Goal: Task Accomplishment & Management: Manage account settings

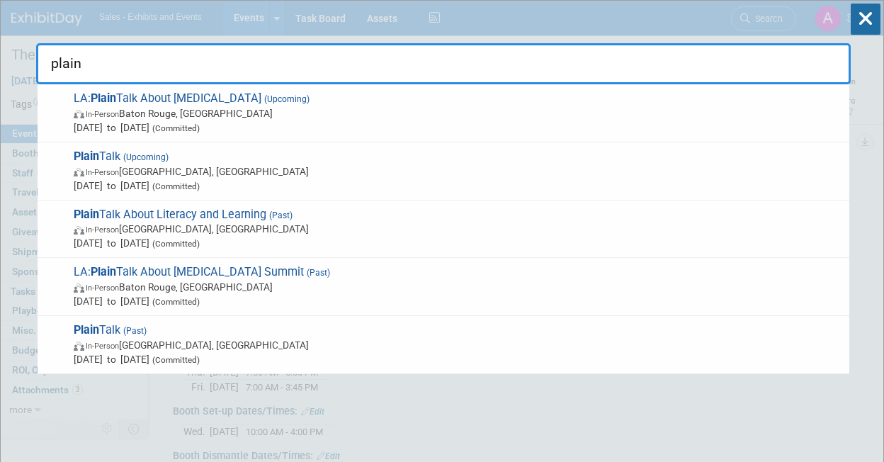
select select "National"
click at [262, 54] on input "plain" at bounding box center [443, 63] width 815 height 41
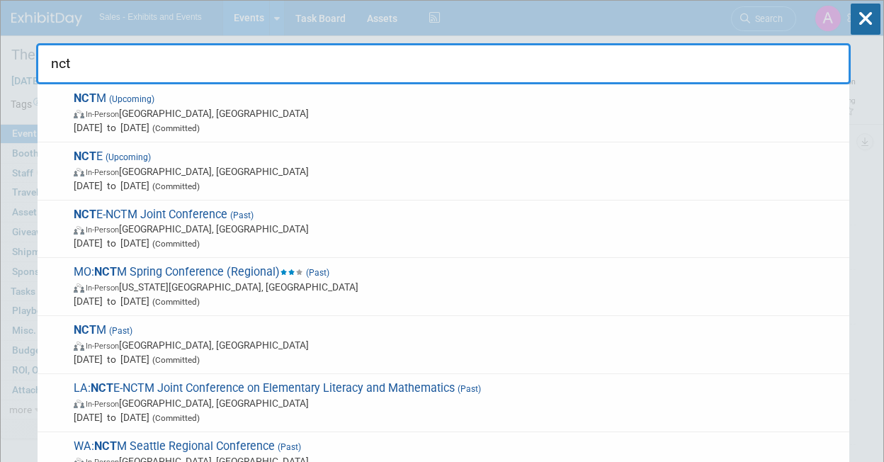
type input "ncte"
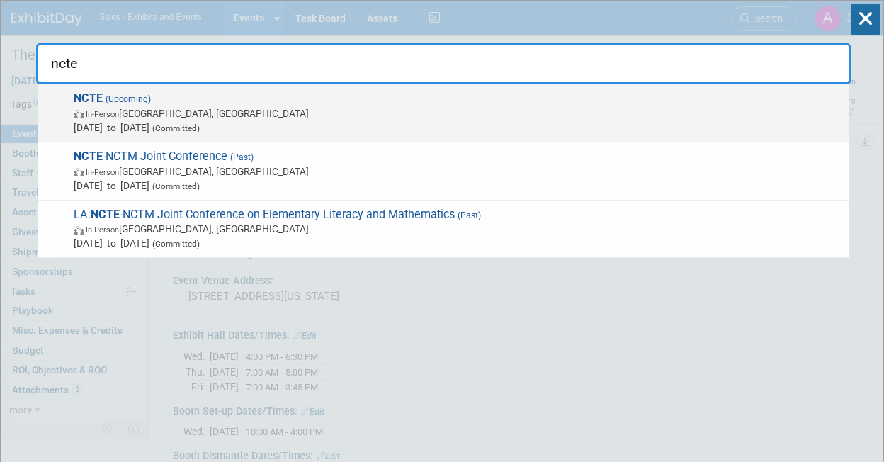
click at [176, 103] on span "NCTE (Upcoming) In-Person [GEOGRAPHIC_DATA], [GEOGRAPHIC_DATA] [DATE] to [DATE]…" at bounding box center [455, 112] width 773 height 43
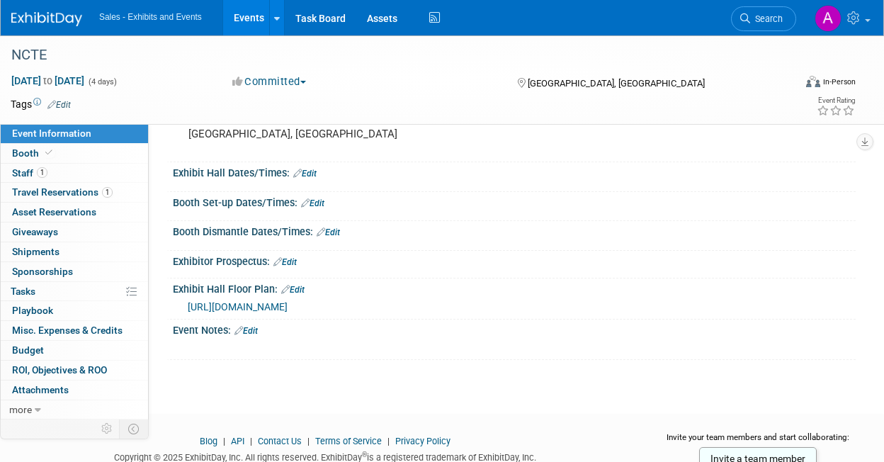
scroll to position [145, 0]
click at [318, 201] on link "Edit" at bounding box center [312, 205] width 23 height 10
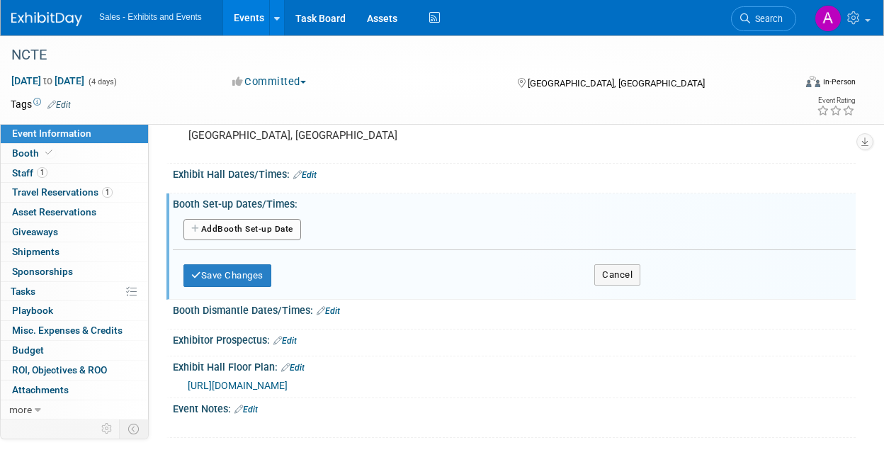
click at [283, 230] on button "Add Another Booth Set-up Date" at bounding box center [242, 229] width 118 height 21
select select "10"
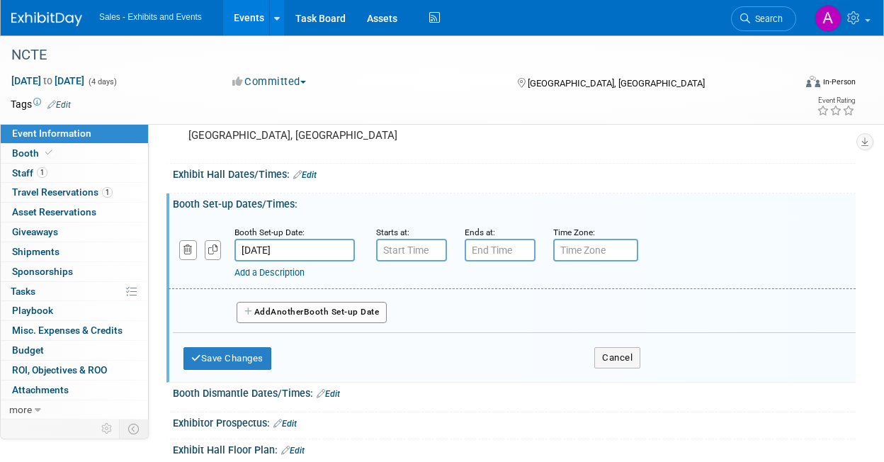
click at [281, 248] on input "Nov 20, 2025" at bounding box center [295, 250] width 120 height 23
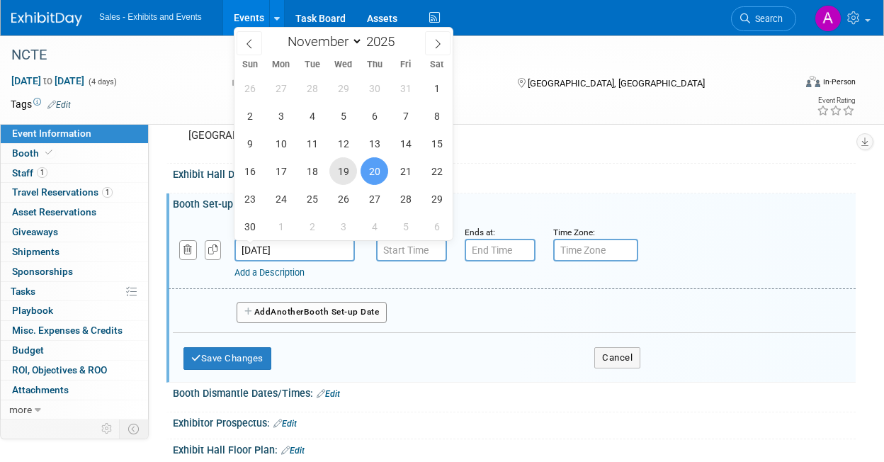
click at [353, 170] on span "19" at bounding box center [343, 171] width 28 height 28
type input "Nov 19, 2025"
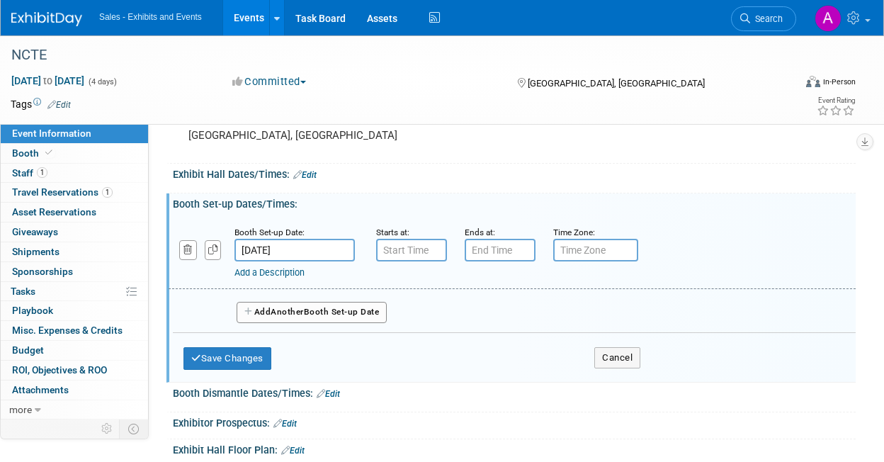
click at [407, 249] on input "text" at bounding box center [411, 250] width 71 height 23
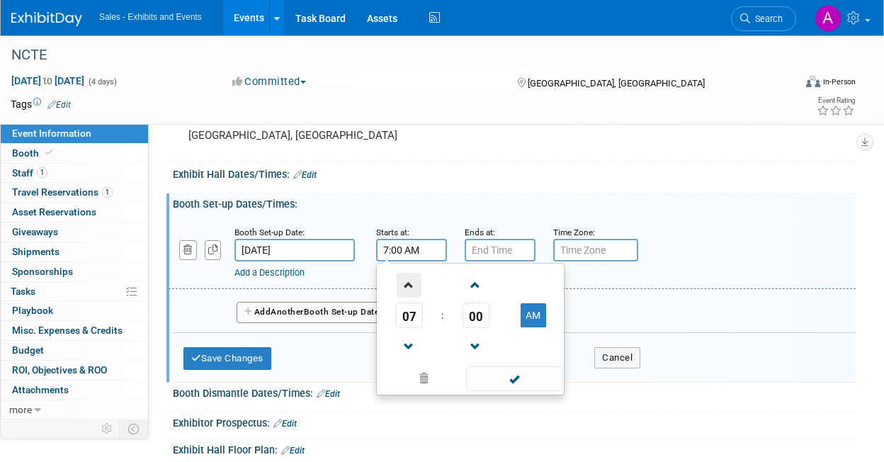
click at [413, 290] on span at bounding box center [409, 285] width 25 height 25
type input "8:00 AM"
click at [490, 247] on input "text" at bounding box center [500, 250] width 71 height 23
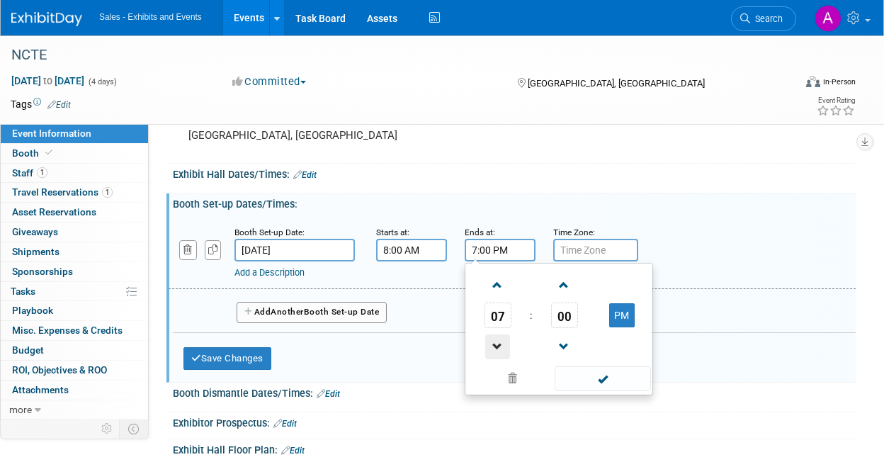
click at [495, 349] on span at bounding box center [497, 346] width 25 height 25
type input "3:00 PM"
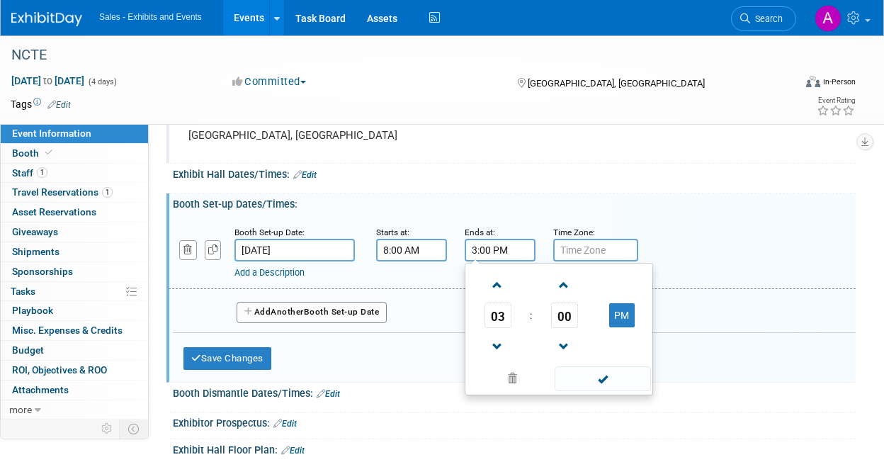
click at [451, 159] on div "Event Venue Address: Denver, CO" at bounding box center [510, 136] width 689 height 55
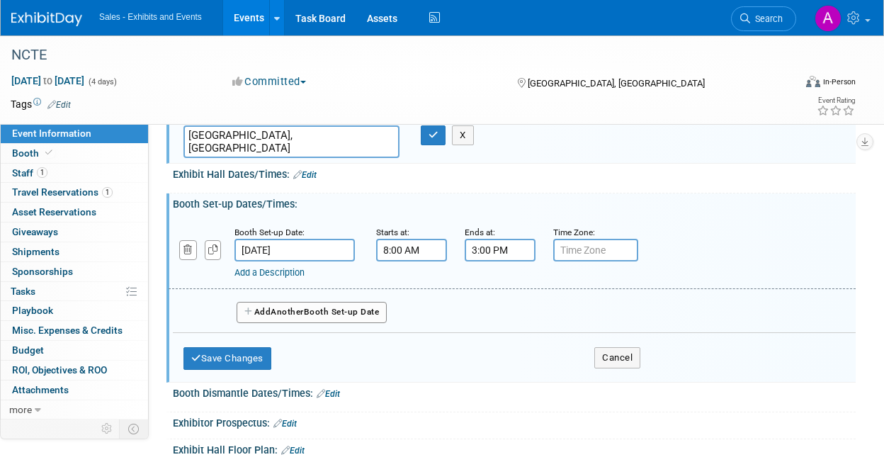
click at [334, 318] on button "Add Another Booth Set-up Date" at bounding box center [312, 312] width 150 height 21
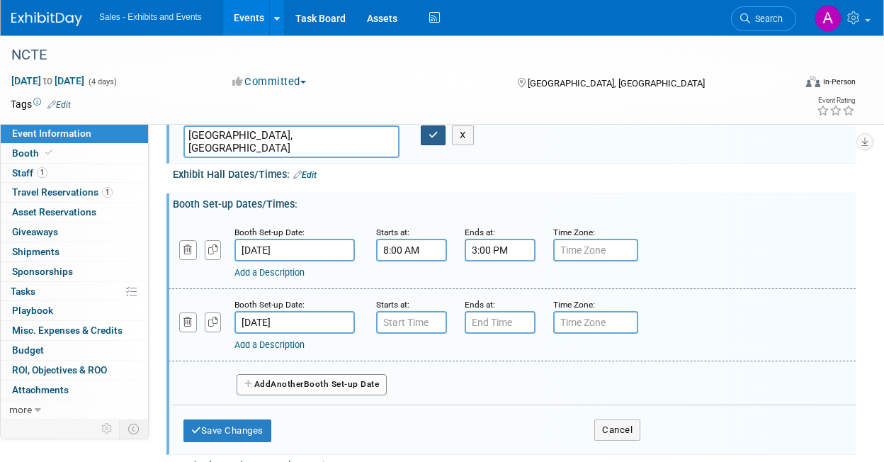
click at [432, 138] on icon "button" at bounding box center [434, 134] width 10 height 9
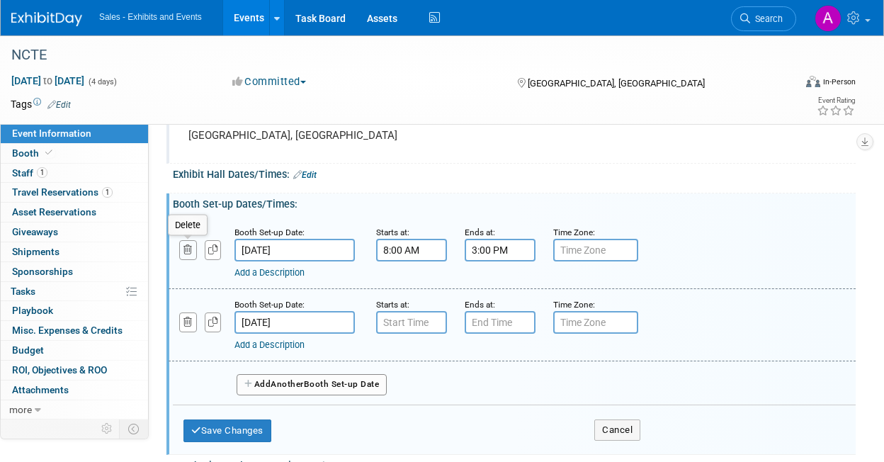
click at [191, 252] on icon "button" at bounding box center [187, 249] width 9 height 9
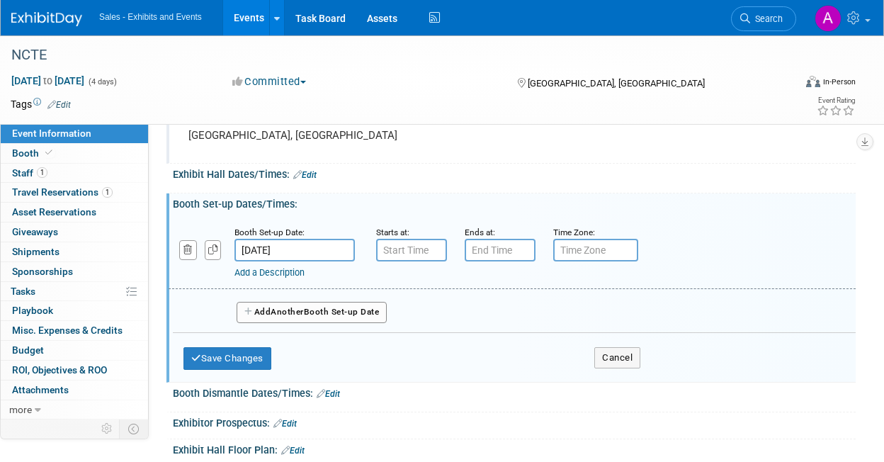
click at [429, 252] on input "text" at bounding box center [411, 250] width 71 height 23
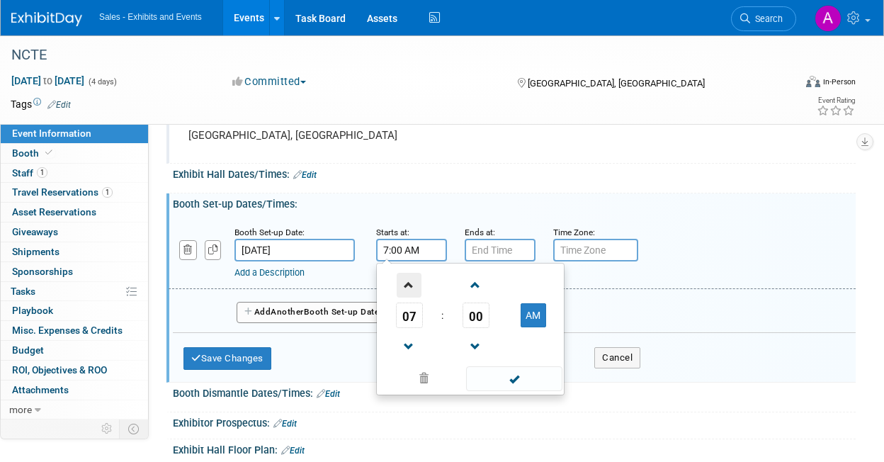
click at [416, 286] on span at bounding box center [409, 285] width 25 height 25
type input "8:00 AM"
click at [495, 253] on input "text" at bounding box center [500, 250] width 71 height 23
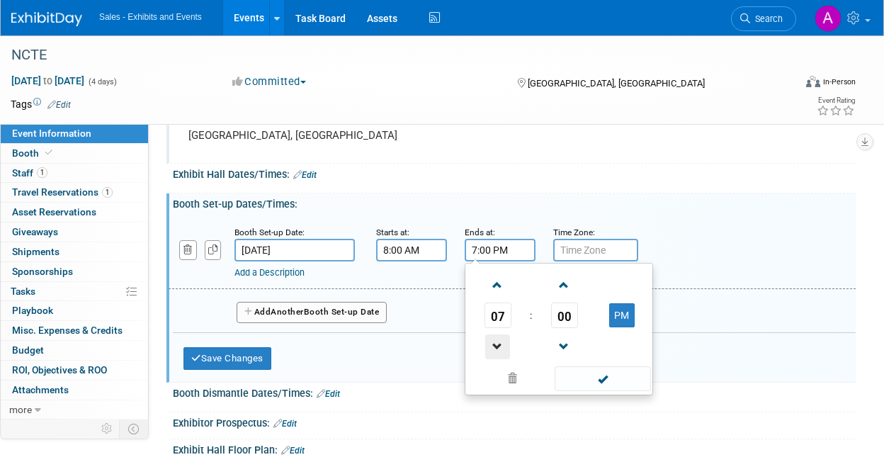
click at [498, 343] on span at bounding box center [497, 346] width 25 height 25
type input "5:00 PM"
click at [252, 354] on button "Save Changes" at bounding box center [227, 358] width 88 height 23
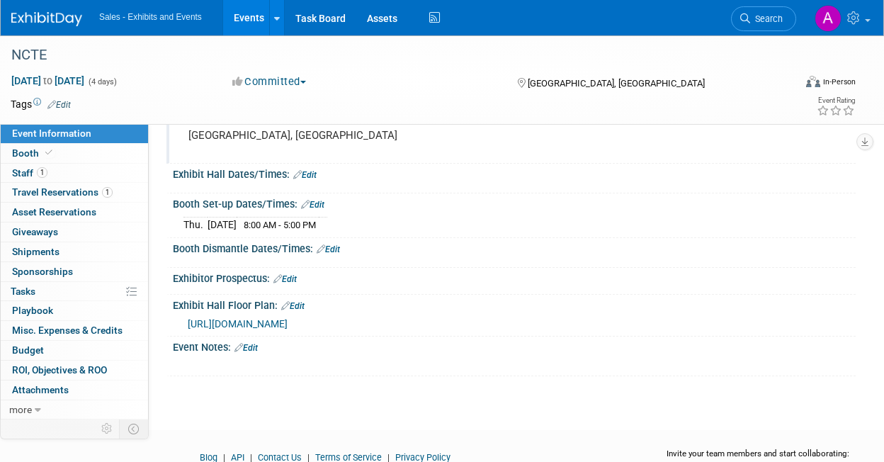
click at [308, 174] on link "Edit" at bounding box center [304, 175] width 23 height 10
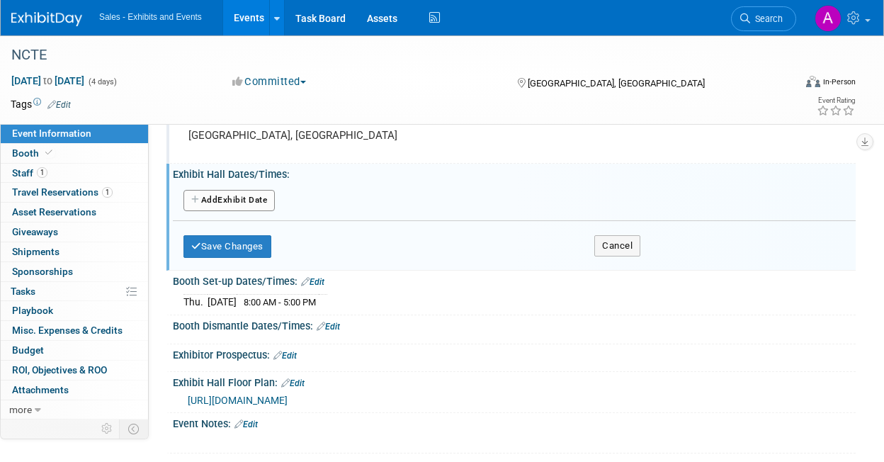
click at [259, 200] on button "Add Another Exhibit Date" at bounding box center [228, 200] width 91 height 21
select select "10"
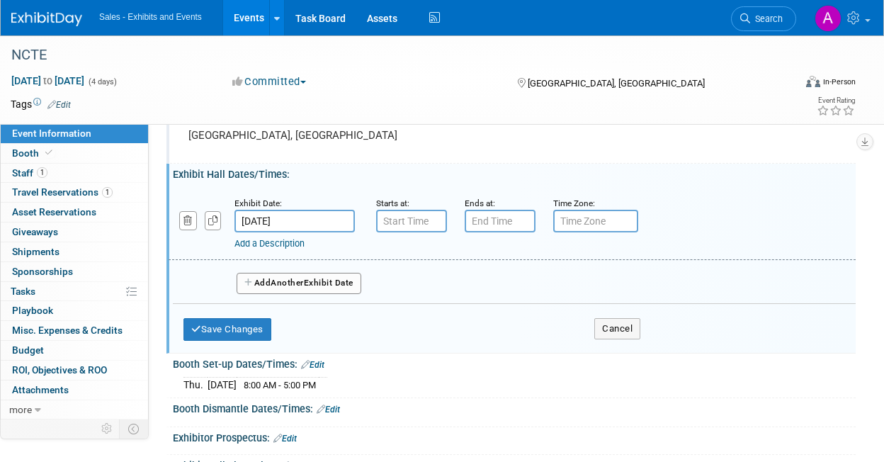
click at [293, 222] on body "Sales - Exhibits and Events Events Add Event Bulk Upload Events Shareable Event…" at bounding box center [442, 86] width 884 height 462
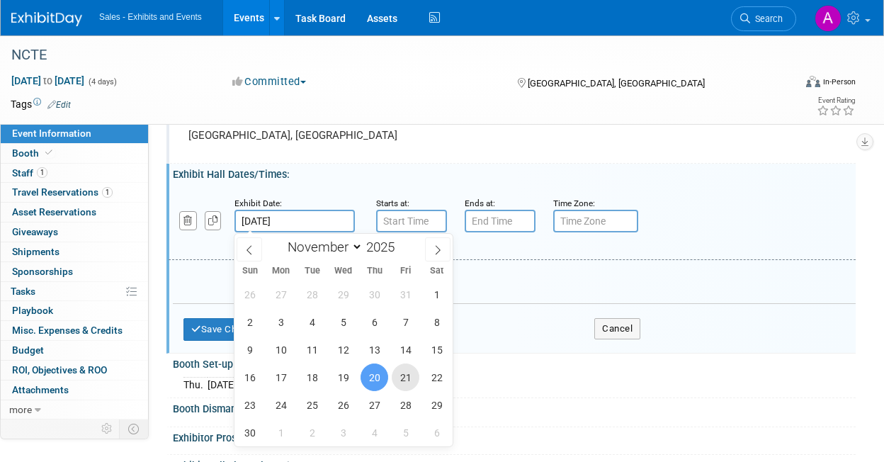
click at [407, 375] on span "21" at bounding box center [406, 377] width 28 height 28
type input "Nov 21, 2025"
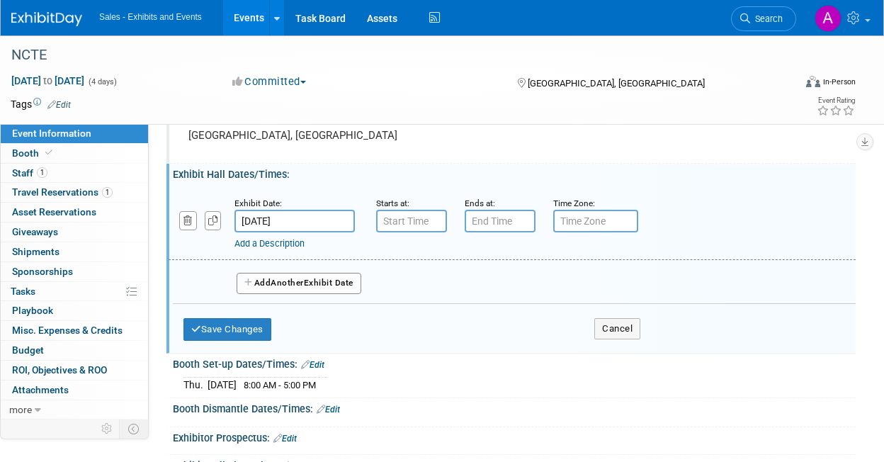
click at [412, 221] on input "text" at bounding box center [411, 221] width 71 height 23
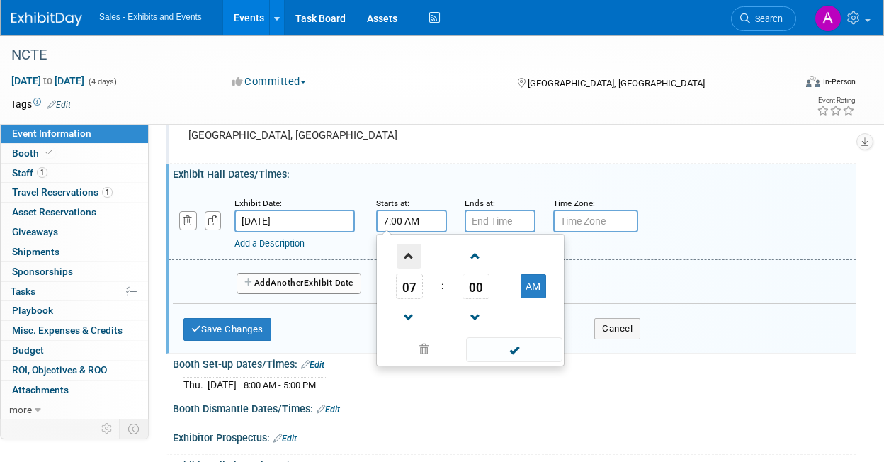
click at [407, 256] on span at bounding box center [409, 256] width 25 height 25
type input "10:00 AM"
click at [493, 218] on input "text" at bounding box center [500, 221] width 71 height 23
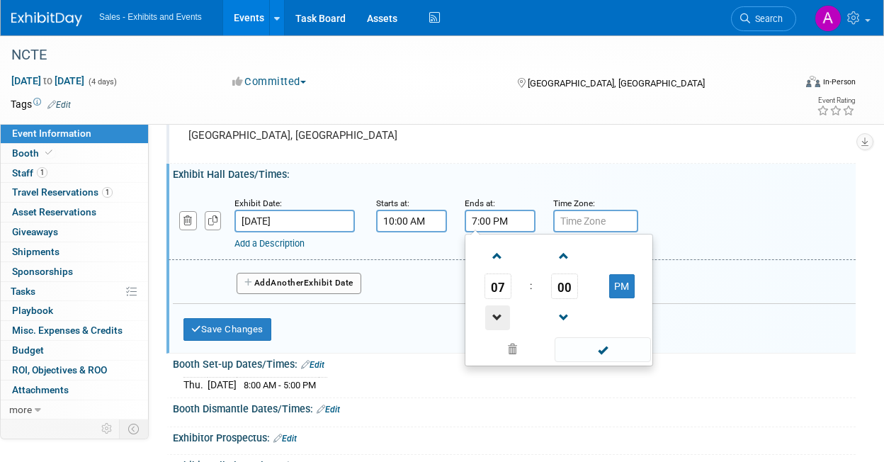
click at [497, 315] on span at bounding box center [497, 317] width 25 height 25
click at [566, 289] on span "00" at bounding box center [564, 286] width 27 height 26
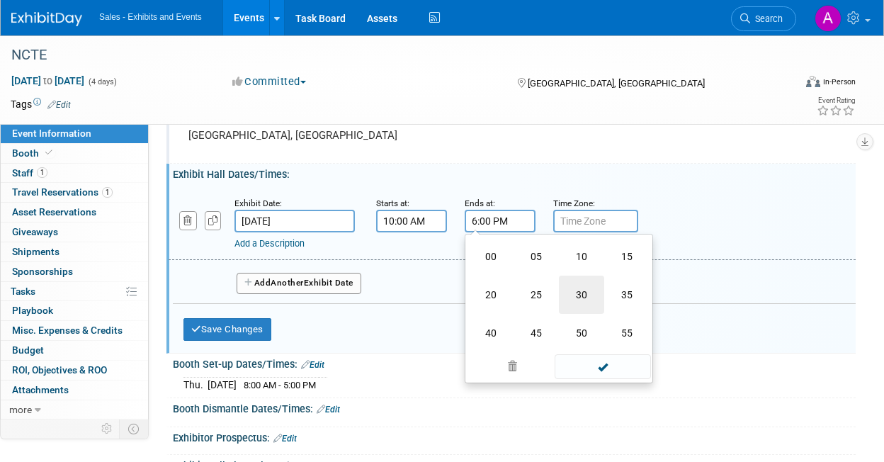
click at [577, 290] on td "30" at bounding box center [581, 295] width 45 height 38
type input "6:30 PM"
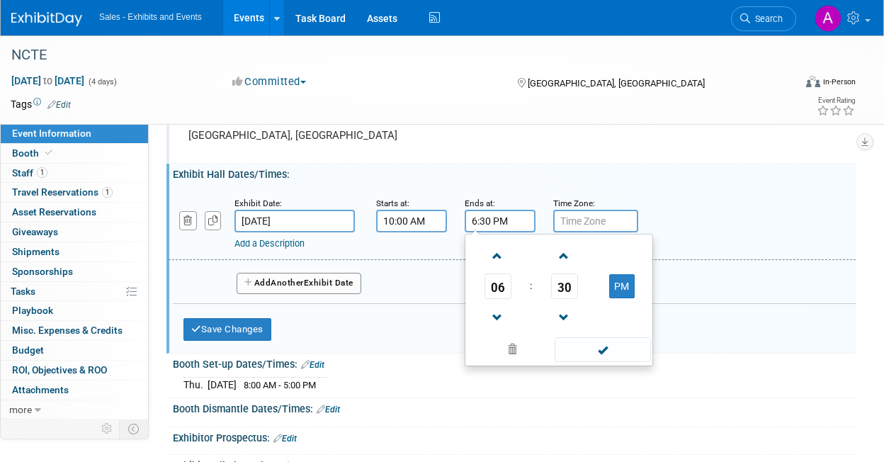
click at [343, 286] on button "Add Another Exhibit Date" at bounding box center [299, 283] width 125 height 21
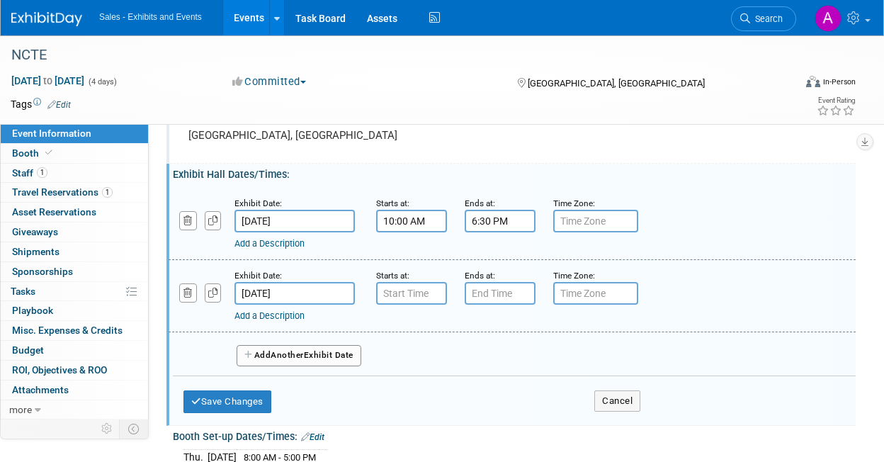
click at [417, 291] on input "text" at bounding box center [411, 293] width 71 height 23
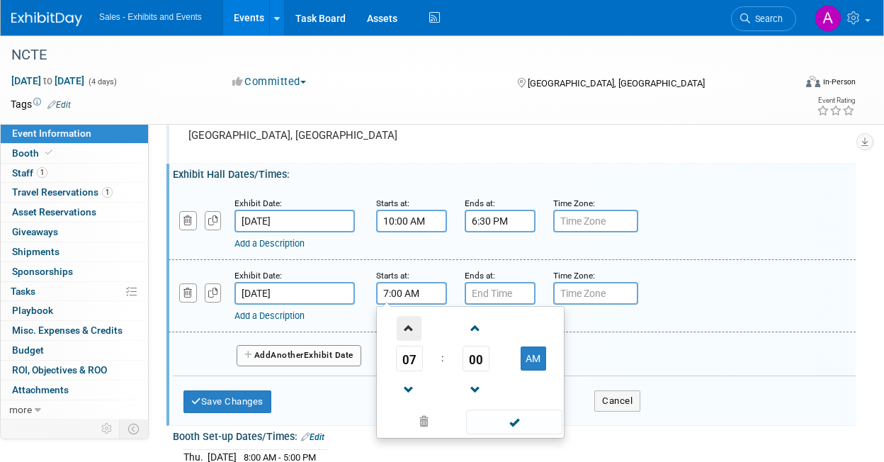
click at [409, 326] on span at bounding box center [409, 328] width 25 height 25
type input "11:00 AM"
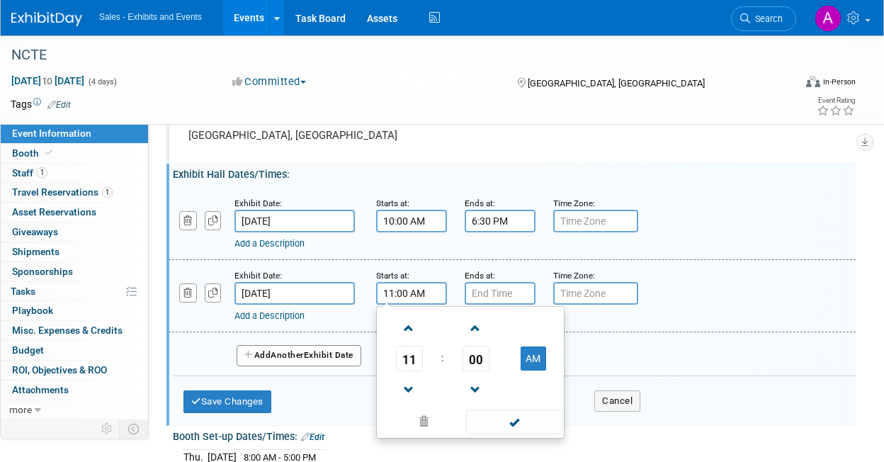
click at [492, 298] on input "text" at bounding box center [500, 293] width 71 height 23
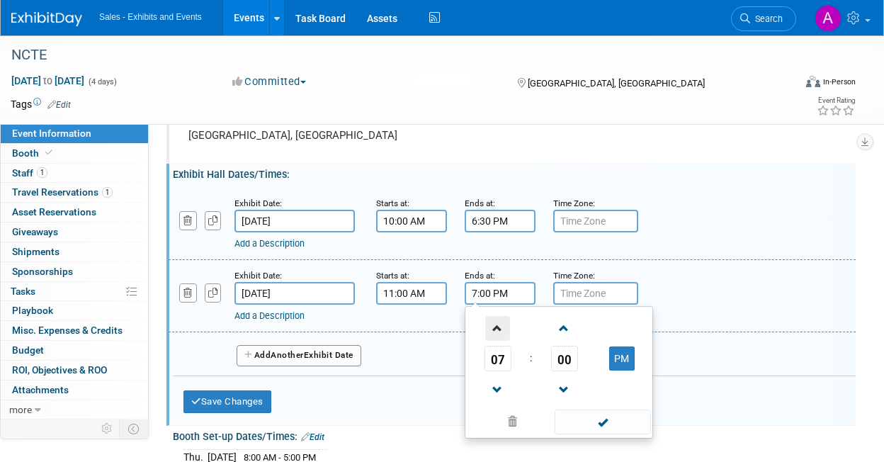
click at [497, 329] on span at bounding box center [497, 328] width 25 height 25
click at [497, 395] on span at bounding box center [497, 390] width 25 height 25
type input "6:00 PM"
click at [312, 324] on div "Exhibit Date: Nov 22, 2025 Starts at: 11:00 AM Ends at: 6:00 PM 06 : 00 PM 12 0…" at bounding box center [512, 296] width 687 height 72
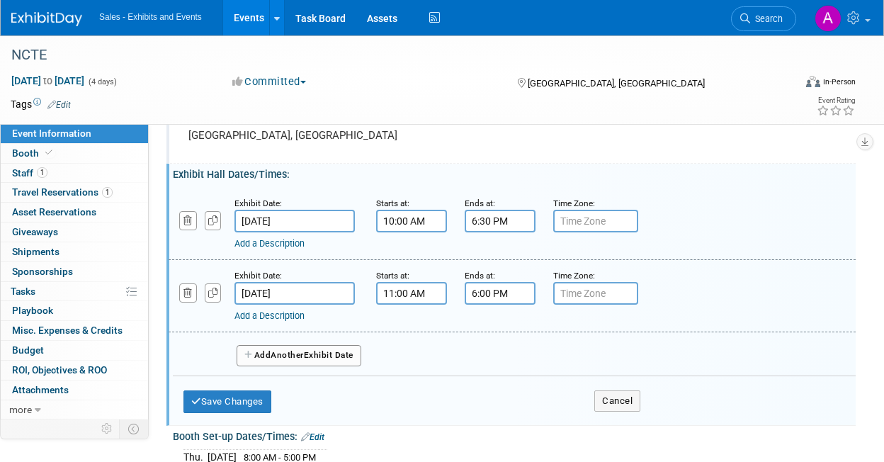
click at [286, 356] on span "Another" at bounding box center [287, 355] width 33 height 10
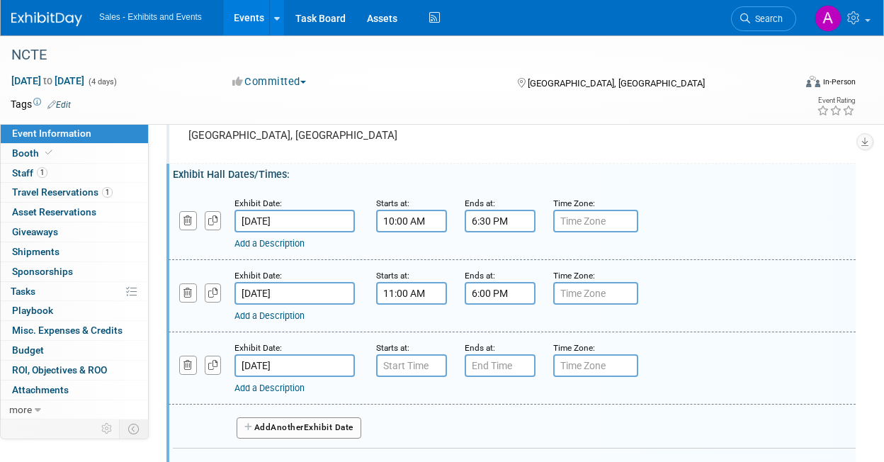
click at [407, 371] on input "text" at bounding box center [411, 365] width 71 height 23
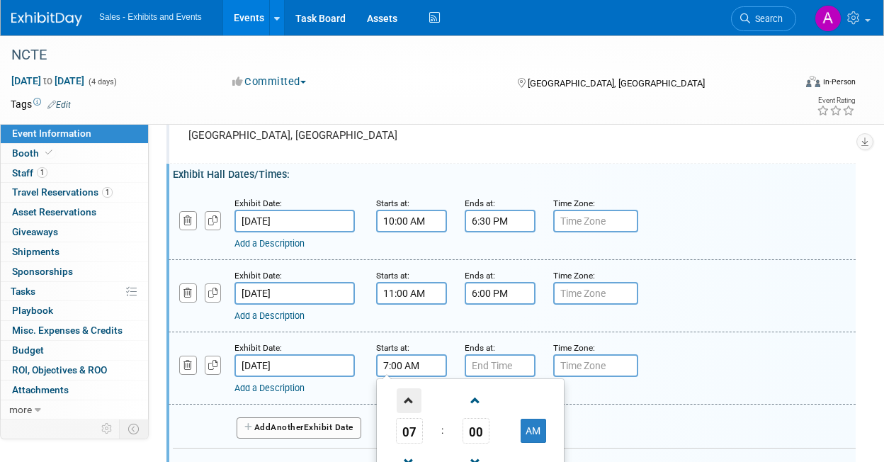
click at [409, 400] on span at bounding box center [409, 400] width 25 height 25
type input "8:00 AM"
click at [489, 368] on input "text" at bounding box center [500, 365] width 71 height 23
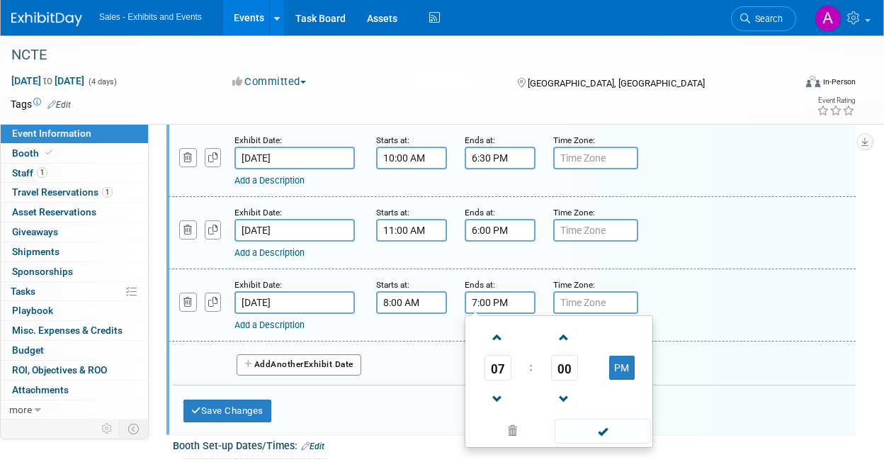
scroll to position [224, 0]
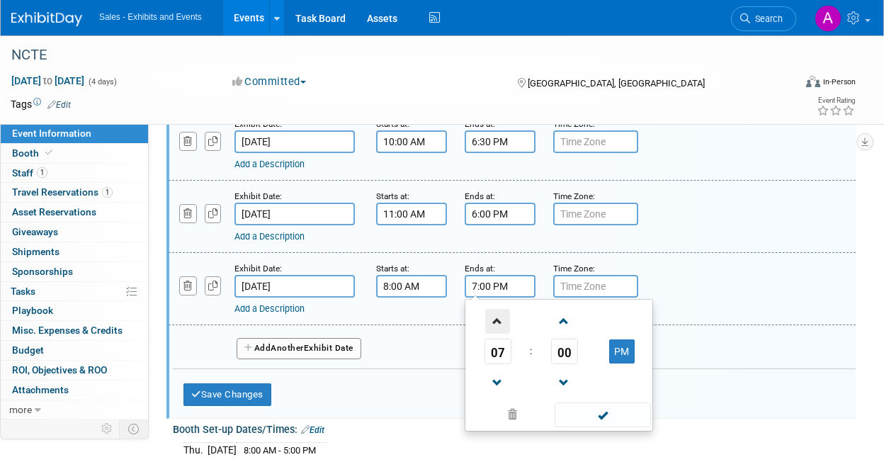
click at [500, 324] on span at bounding box center [497, 321] width 25 height 25
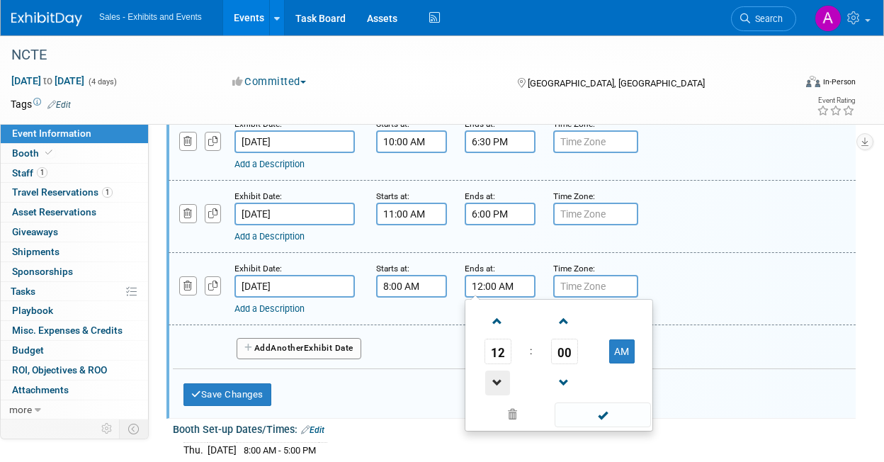
click at [494, 381] on span at bounding box center [497, 383] width 25 height 25
click at [568, 350] on span "00" at bounding box center [564, 352] width 27 height 26
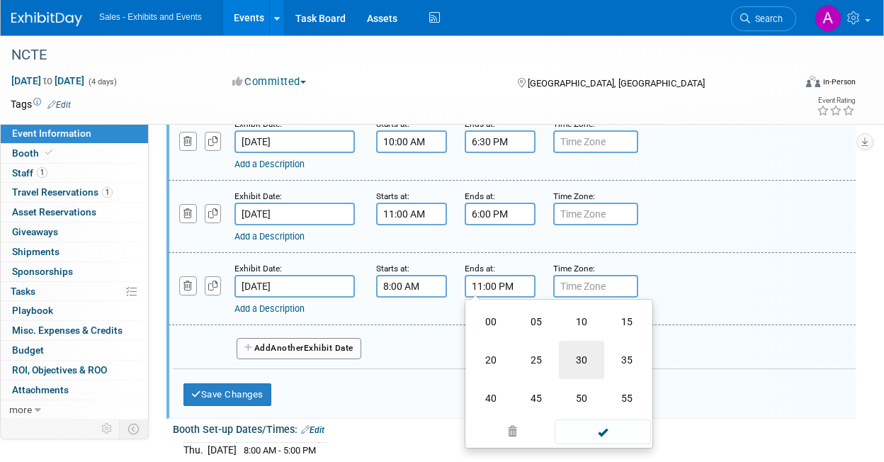
click at [583, 359] on td "30" at bounding box center [581, 360] width 45 height 38
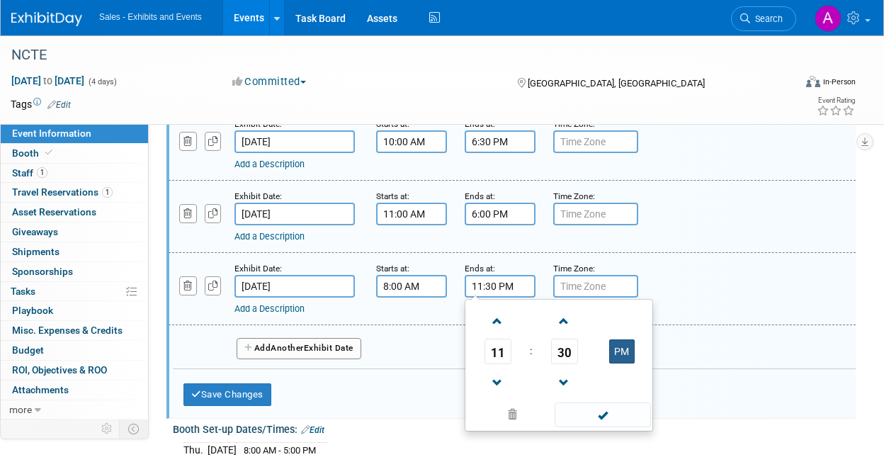
click at [622, 347] on button "PM" at bounding box center [622, 351] width 26 height 24
type input "11:30 AM"
click at [352, 322] on div "Exhibit Date: Nov 23, 2025 Starts at: 8:00 AM Ends at: 11:30 AM 11 : 30 AM 12 0…" at bounding box center [512, 289] width 687 height 72
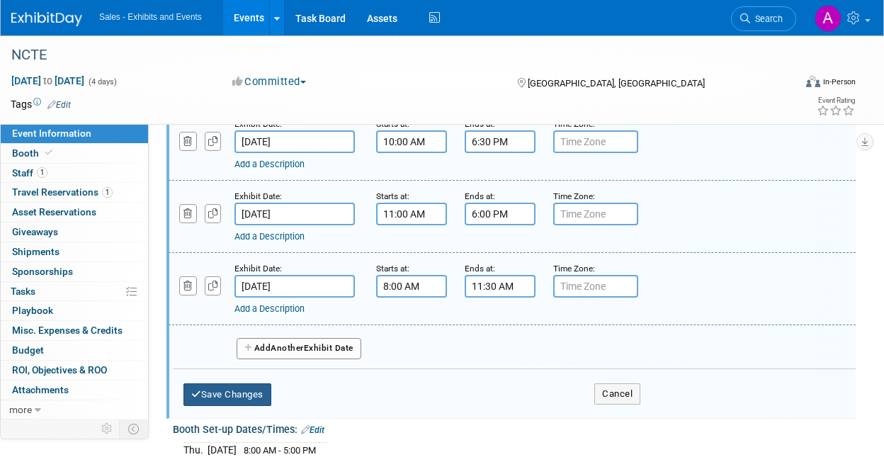
click at [261, 388] on button "Save Changes" at bounding box center [227, 394] width 88 height 23
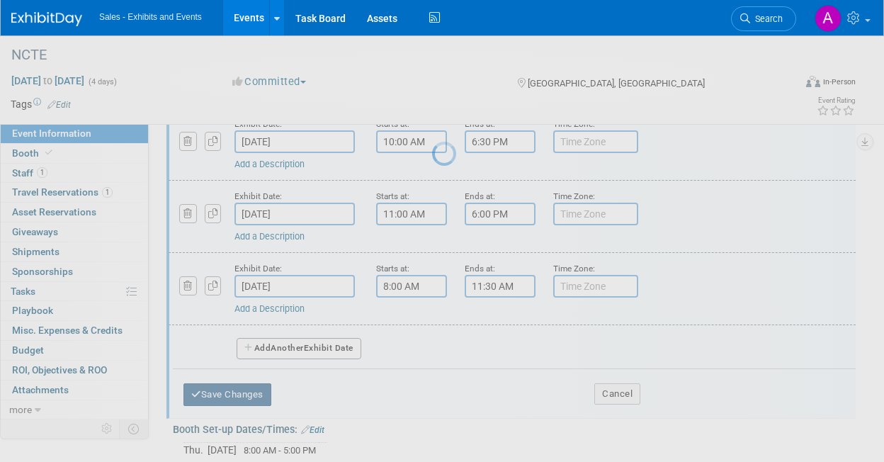
scroll to position [208, 0]
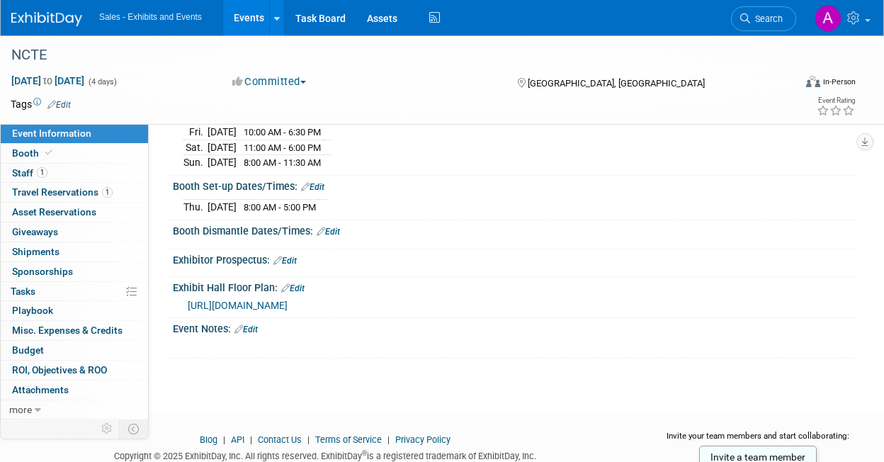
click at [340, 230] on link "Edit" at bounding box center [328, 232] width 23 height 10
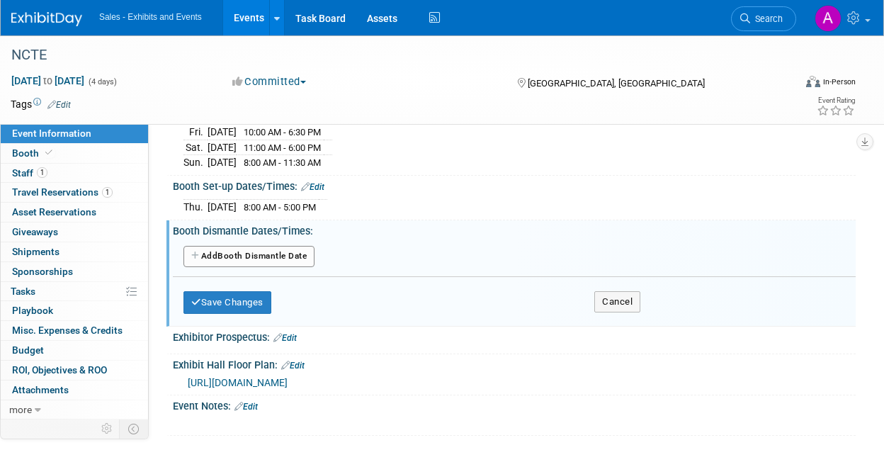
click at [256, 255] on button "Add Another Booth Dismantle Date" at bounding box center [248, 256] width 131 height 21
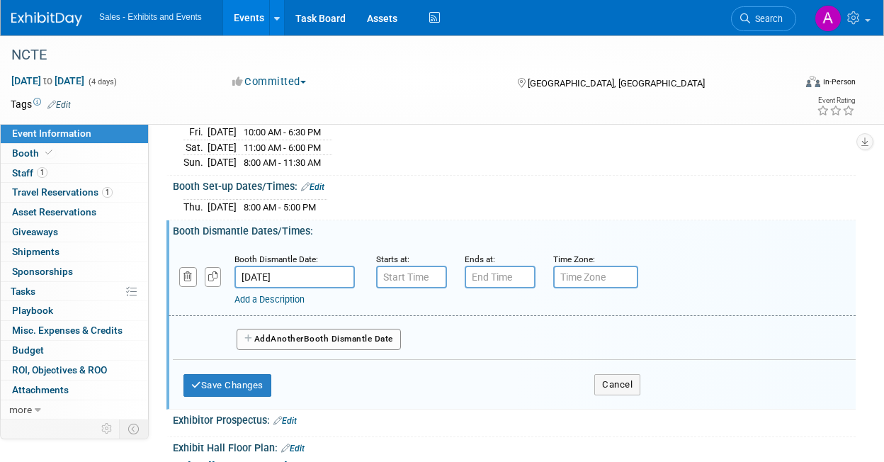
click at [407, 276] on input "text" at bounding box center [411, 277] width 71 height 23
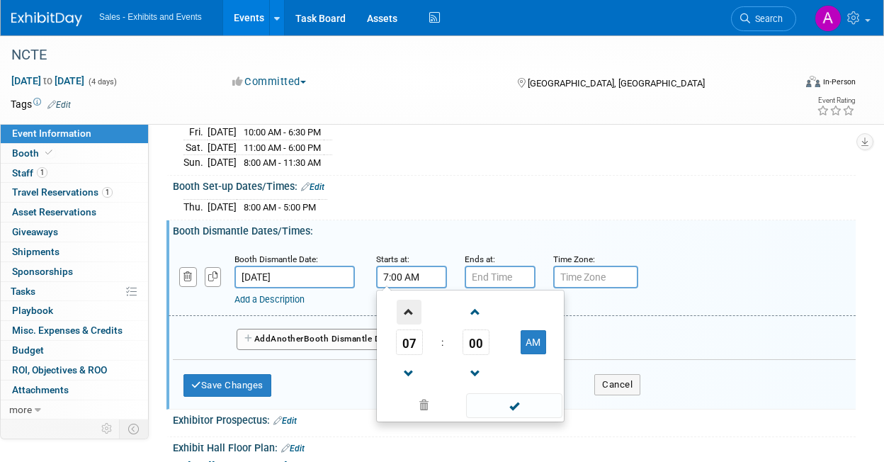
click at [413, 312] on span at bounding box center [409, 312] width 25 height 25
click at [479, 344] on span "00" at bounding box center [476, 342] width 27 height 26
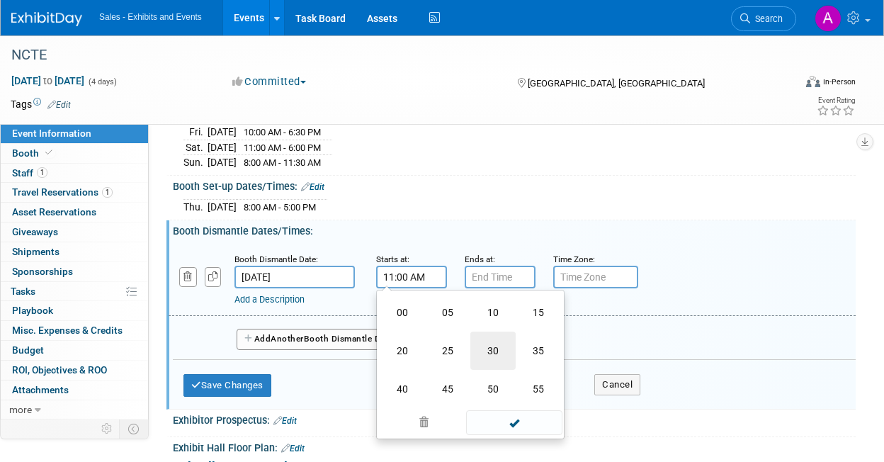
click at [497, 348] on td "30" at bounding box center [492, 351] width 45 height 38
type input "11:30 AM"
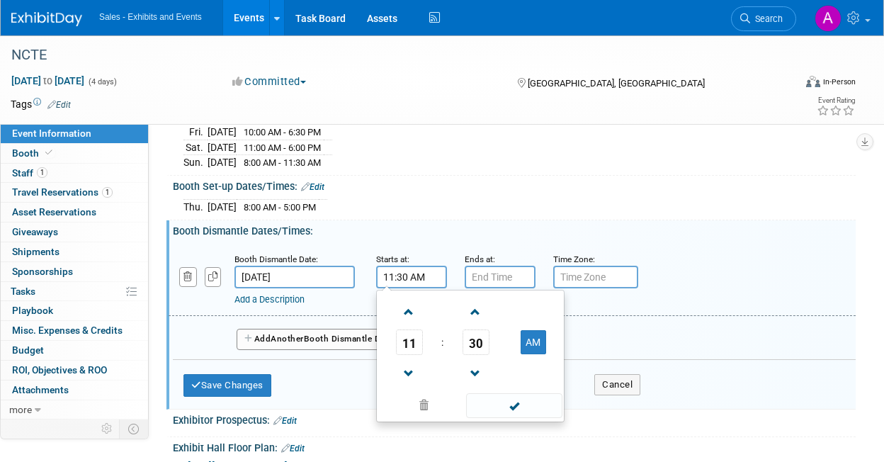
click at [495, 276] on input "text" at bounding box center [500, 277] width 71 height 23
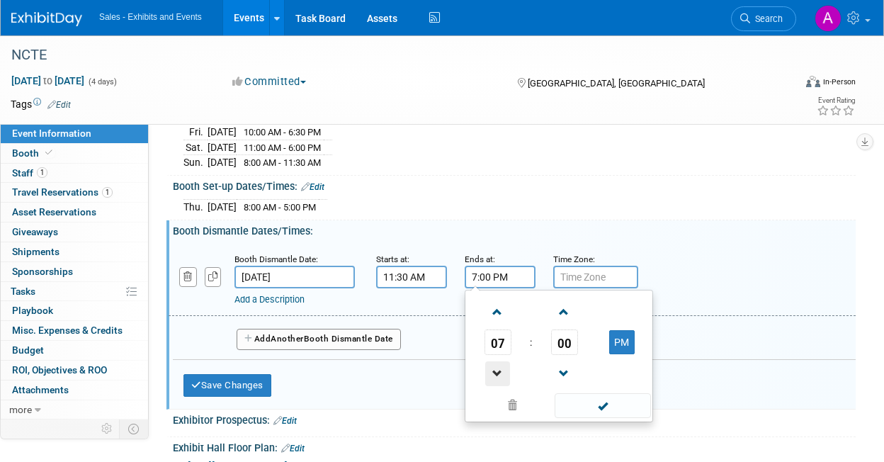
click at [504, 367] on span at bounding box center [497, 373] width 25 height 25
type input "6:00 PM"
click at [494, 227] on div "Booth Dismantle Dates/Times: Edit" at bounding box center [514, 229] width 683 height 18
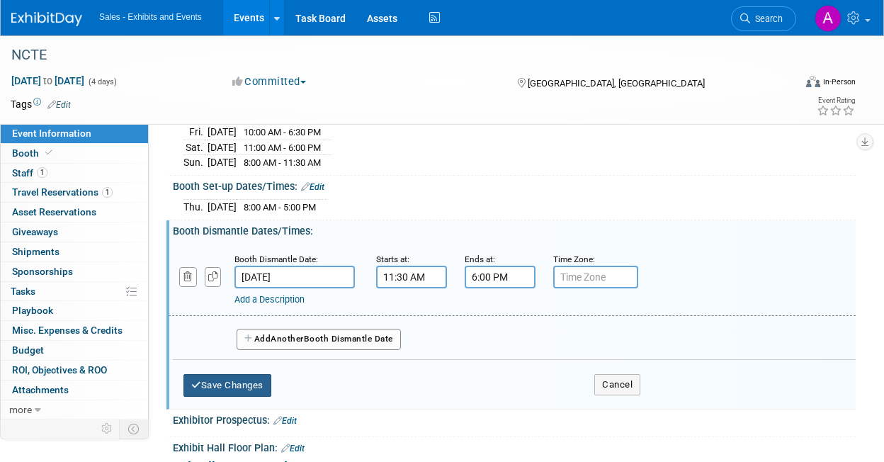
click at [262, 387] on button "Save Changes" at bounding box center [227, 385] width 88 height 23
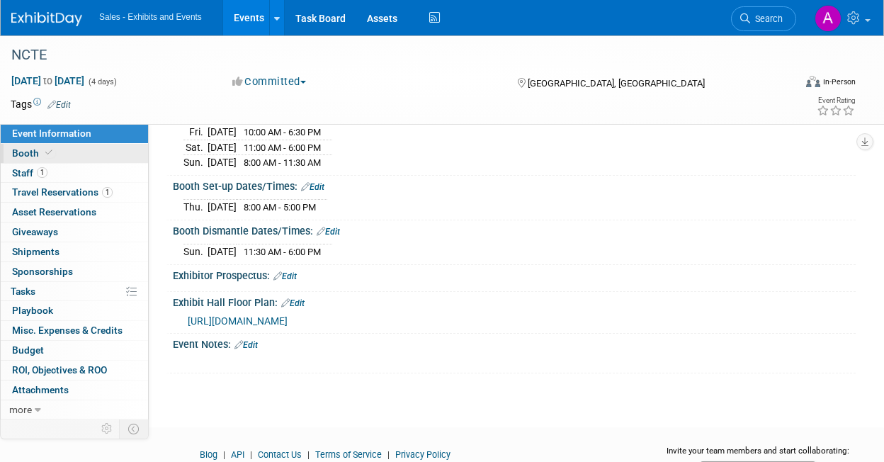
click at [72, 158] on link "Booth" at bounding box center [74, 153] width 147 height 19
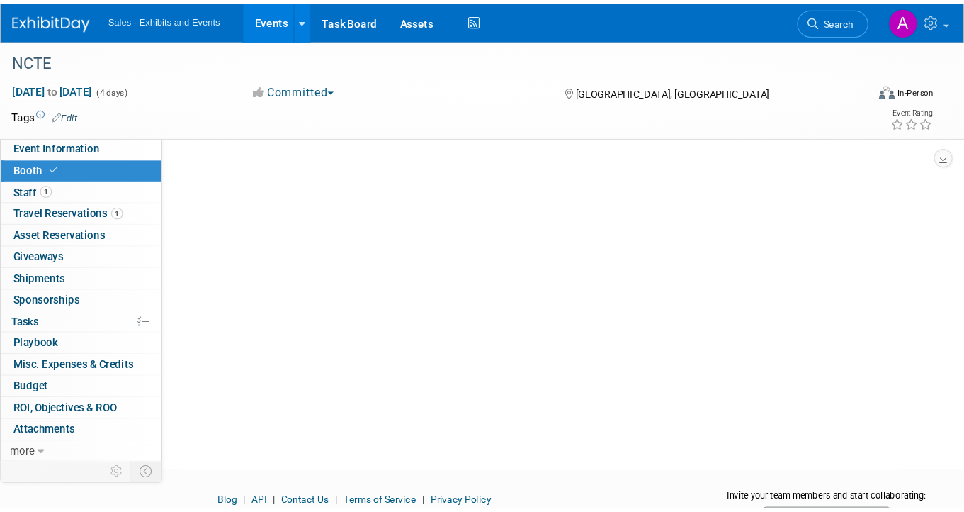
scroll to position [0, 0]
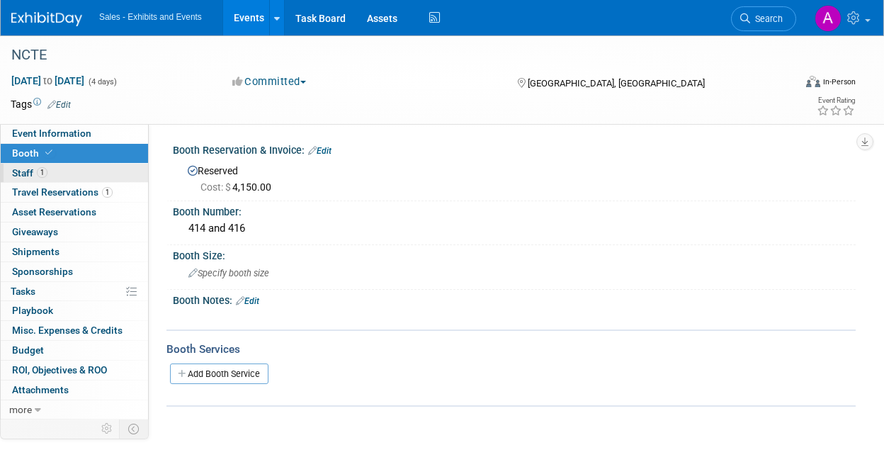
click at [64, 176] on link "1 Staff 1" at bounding box center [74, 173] width 147 height 19
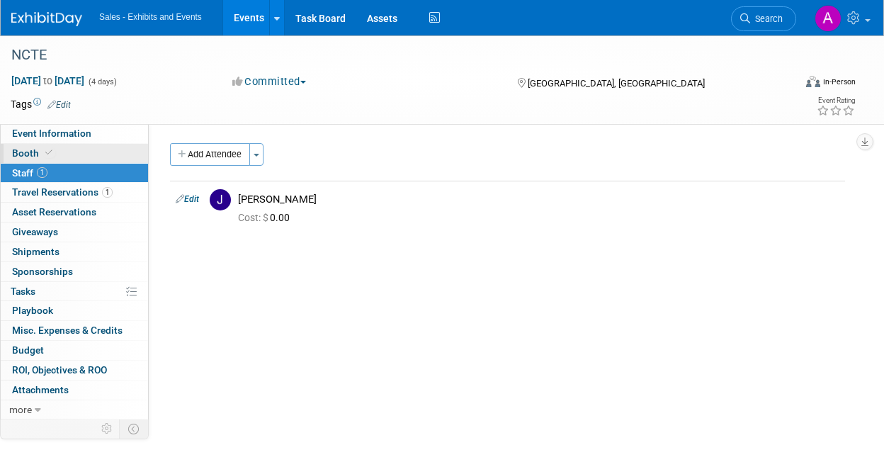
click at [69, 151] on link "Booth" at bounding box center [74, 153] width 147 height 19
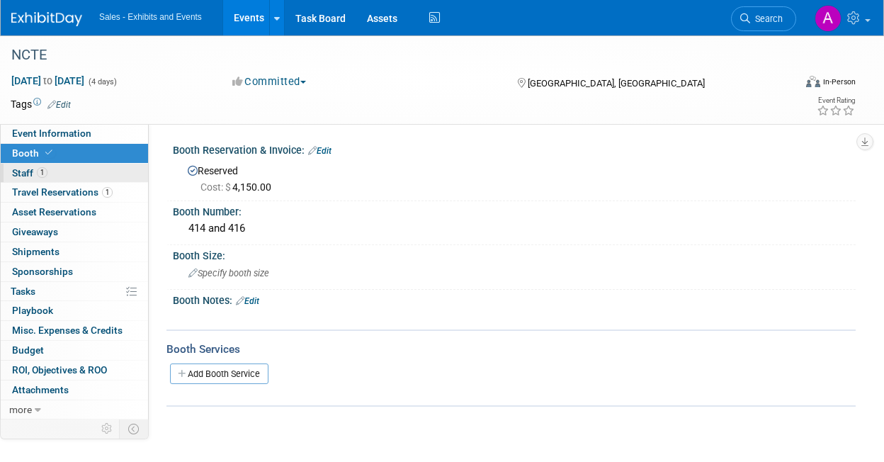
click at [72, 178] on link "1 Staff 1" at bounding box center [74, 173] width 147 height 19
